Goal: Task Accomplishment & Management: Manage account settings

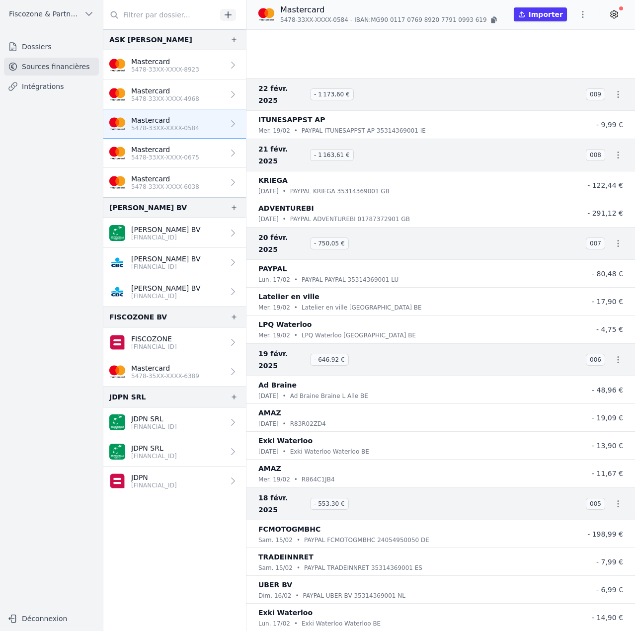
scroll to position [2137, 0]
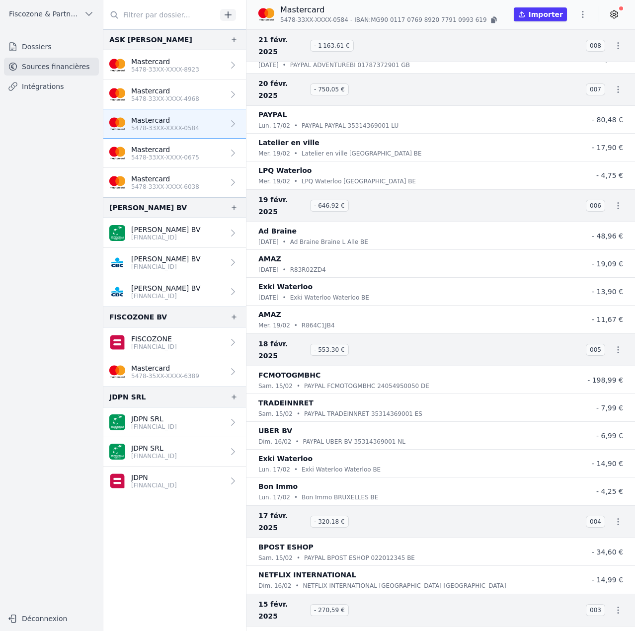
click at [582, 13] on icon "button" at bounding box center [583, 14] width 10 height 10
click at [574, 39] on button "Renommer" at bounding box center [559, 35] width 72 height 18
drag, startPoint x: 280, startPoint y: 20, endPoint x: 340, endPoint y: 21, distance: 59.7
click at [340, 21] on span "5478-33XX-XXXX-0584" at bounding box center [314, 21] width 68 height 8
copy span "5478-33XX-XXXX-0584"
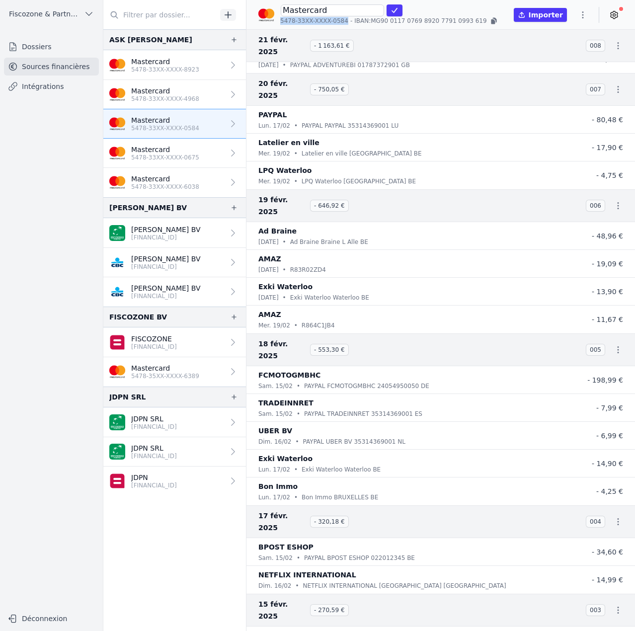
click at [343, 5] on input "Mastercard" at bounding box center [332, 10] width 103 height 12
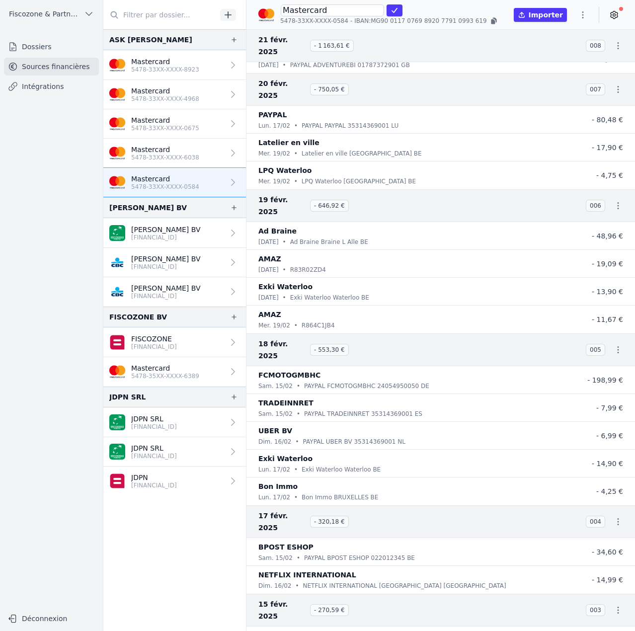
paste input "5478-33XX-XXXX-0584"
type input "Mastercard 5478-33XX-XXXX-0584"
click at [391, 12] on icon "submit" at bounding box center [395, 10] width 8 height 8
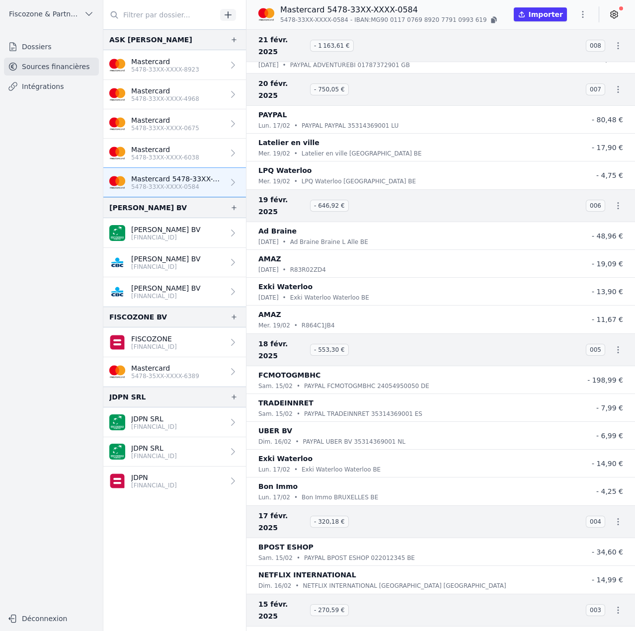
click at [584, 13] on icon "button" at bounding box center [583, 14] width 10 height 10
click at [566, 37] on button "Renommer" at bounding box center [559, 35] width 72 height 18
drag, startPoint x: 297, startPoint y: 10, endPoint x: 705, endPoint y: 38, distance: 409.5
click at [635, 38] on html "Open sidebar Fiscozone & Partners BV Fiscozone & Partners BV Dossiers Sources f…" at bounding box center [317, 315] width 635 height 631
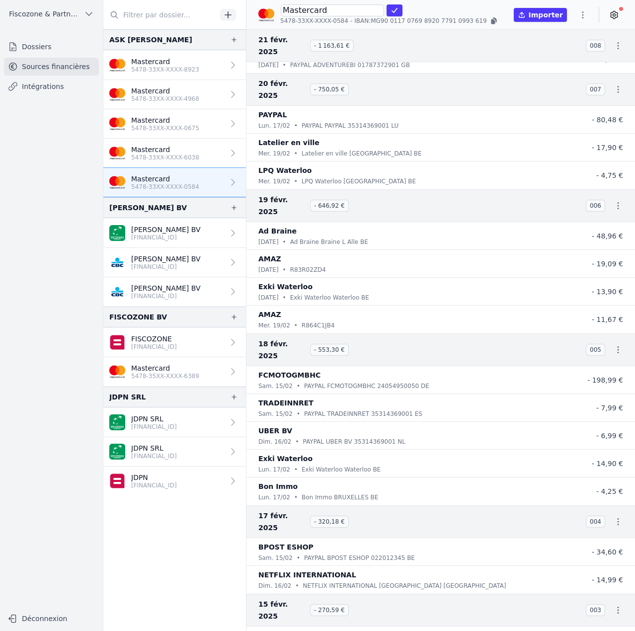
scroll to position [0, 0]
type input "Mastercard"
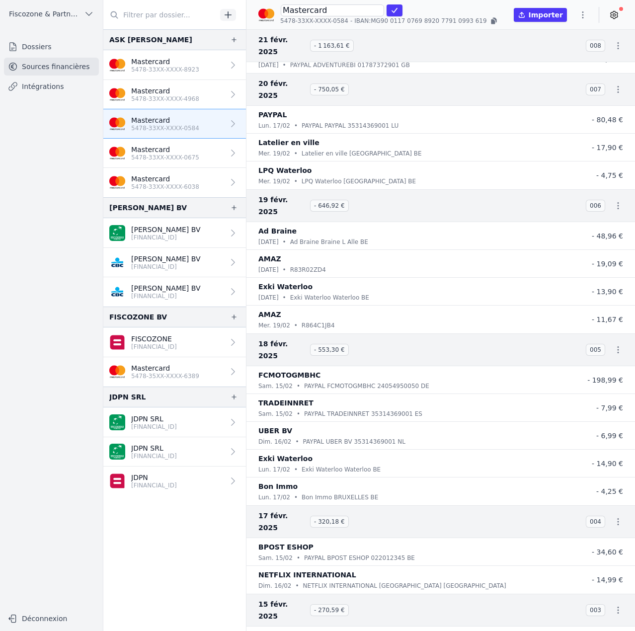
click button "submit" at bounding box center [395, 10] width 16 height 12
